Goal: Find specific page/section: Find specific page/section

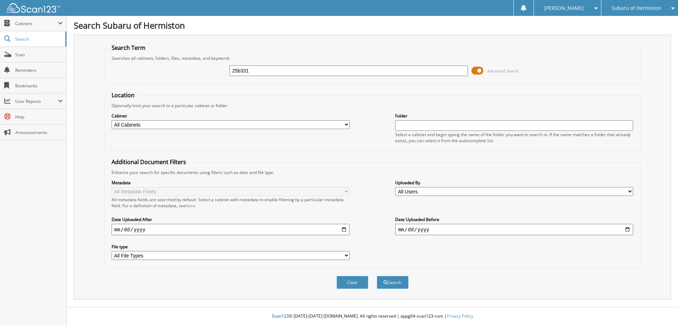
type input "25b331"
click at [377, 276] on button "Search" at bounding box center [393, 282] width 32 height 13
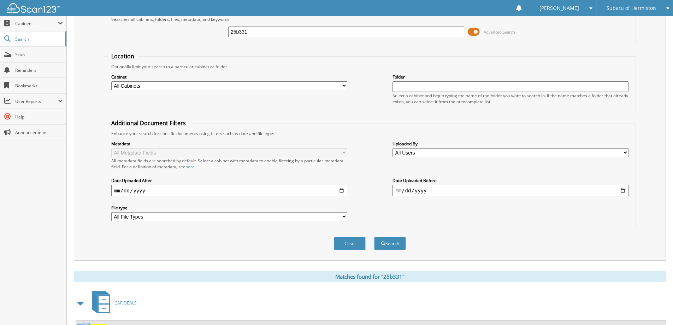
scroll to position [70, 0]
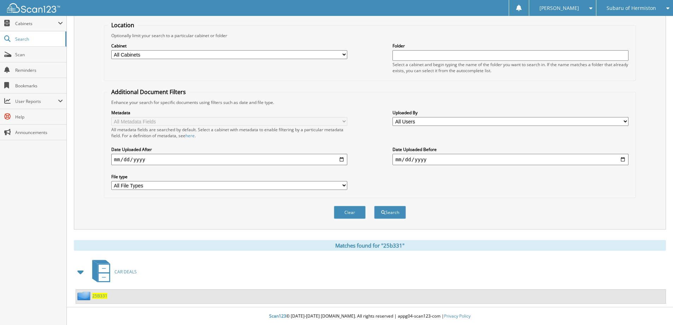
click at [97, 295] on span "25B331" at bounding box center [99, 295] width 15 height 6
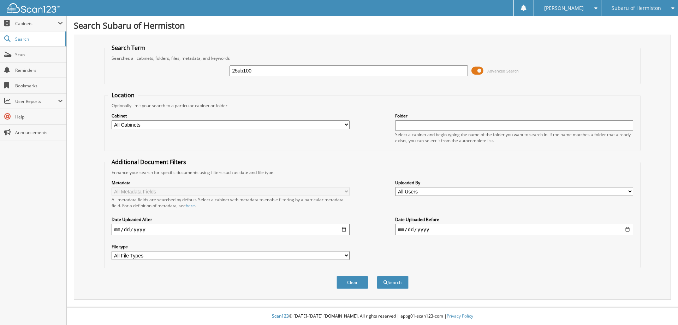
type input "25ub100"
click at [377, 276] on button "Search" at bounding box center [393, 282] width 32 height 13
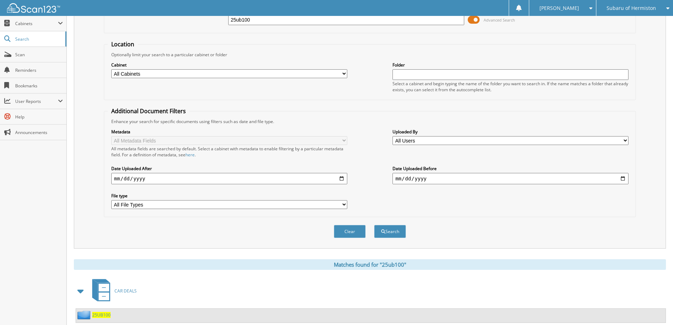
scroll to position [70, 0]
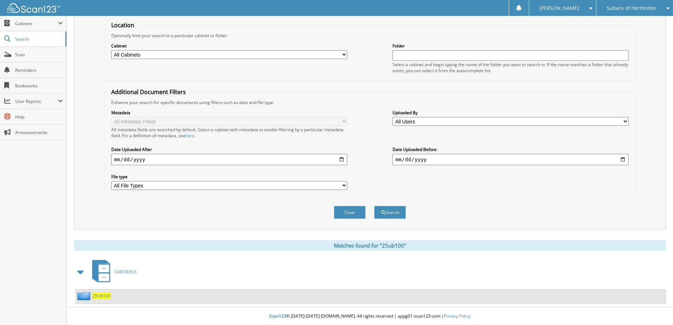
click at [104, 297] on span "25UB100" at bounding box center [101, 295] width 18 height 6
